Goal: Transaction & Acquisition: Purchase product/service

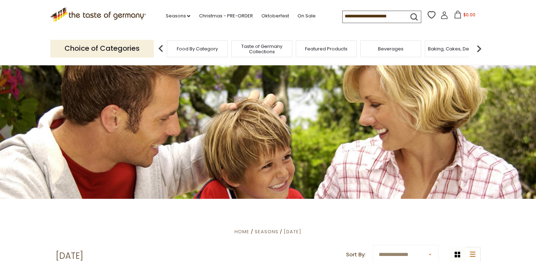
click at [392, 16] on input at bounding box center [373, 16] width 60 height 10
click at [395, 16] on input at bounding box center [373, 16] width 60 height 10
click at [396, 15] on input at bounding box center [373, 16] width 60 height 10
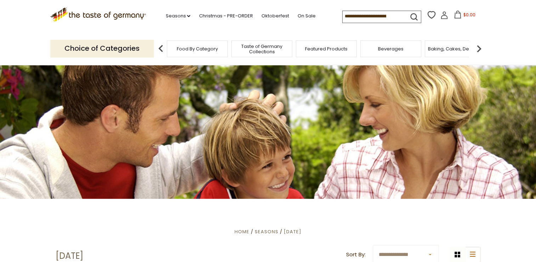
click at [396, 15] on input at bounding box center [373, 16] width 60 height 10
click at [343, 16] on input at bounding box center [373, 16] width 60 height 10
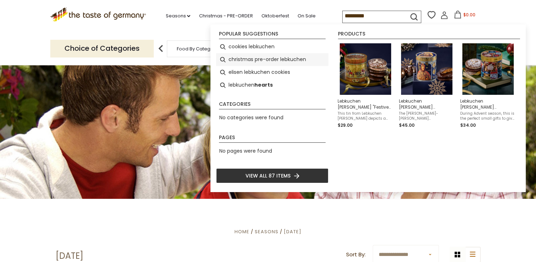
click at [267, 60] on li "christmas pre-order lebkuchen" at bounding box center [272, 59] width 112 height 13
type input "**********"
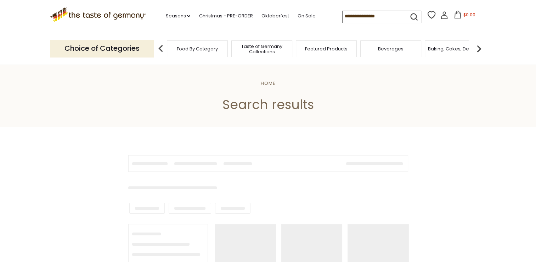
type input "**********"
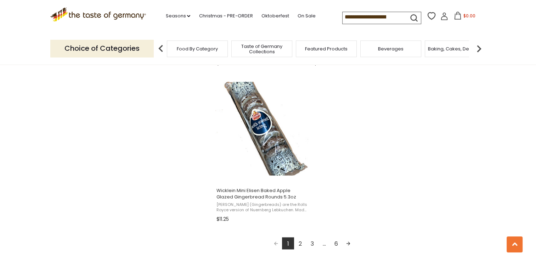
scroll to position [1276, 0]
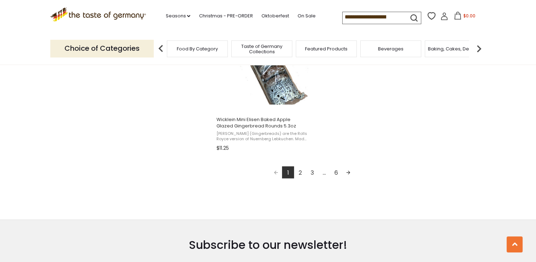
click at [300, 169] on link "2" at bounding box center [300, 172] width 12 height 12
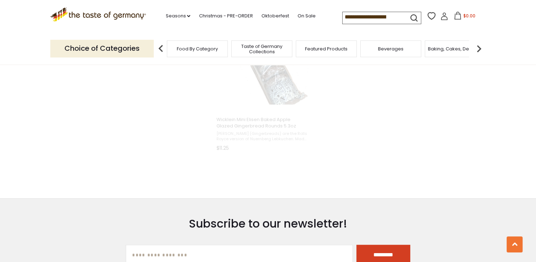
scroll to position [489, 0]
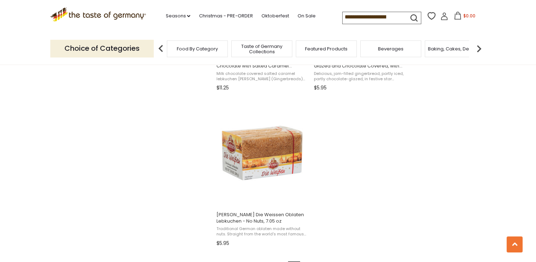
scroll to position [1205, 0]
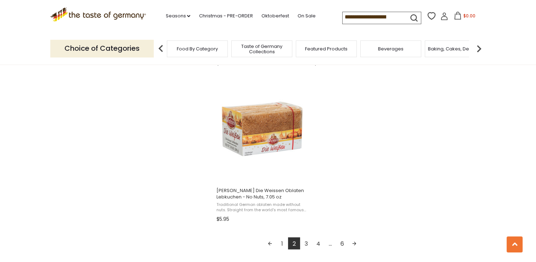
click at [308, 245] on link "3" at bounding box center [306, 243] width 12 height 12
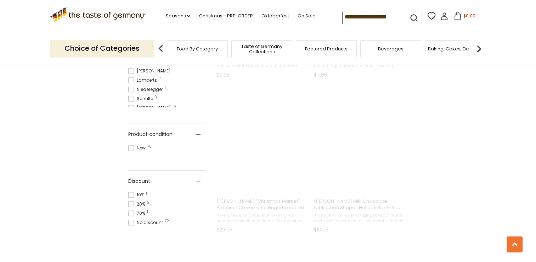
scroll to position [37, 0]
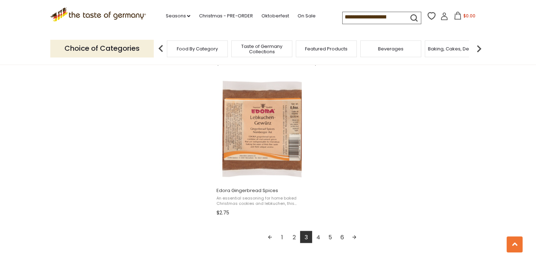
scroll to position [1241, 0]
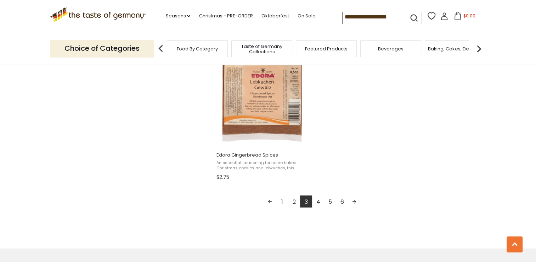
click at [318, 200] on link "4" at bounding box center [318, 201] width 12 height 12
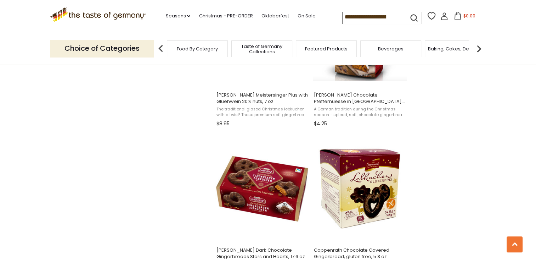
scroll to position [993, 0]
